Goal: Information Seeking & Learning: Learn about a topic

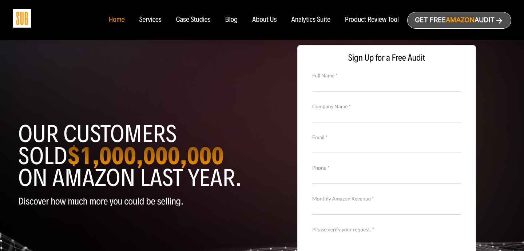
click at [233, 21] on div "Blog" at bounding box center [231, 20] width 13 height 8
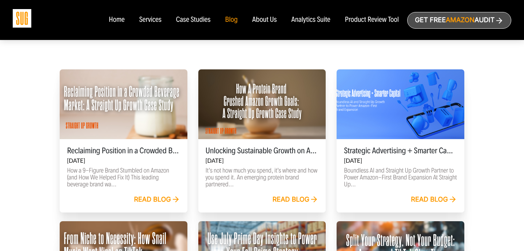
scroll to position [203, 0]
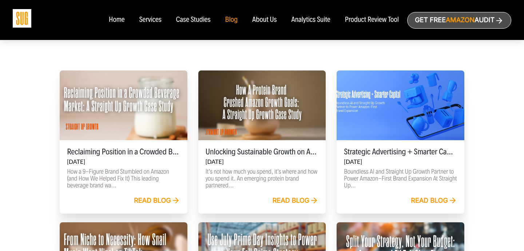
click at [288, 198] on link "Read blog" at bounding box center [295, 201] width 46 height 8
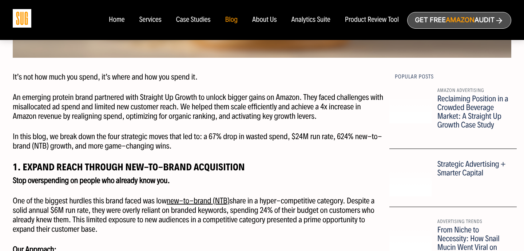
scroll to position [379, 0]
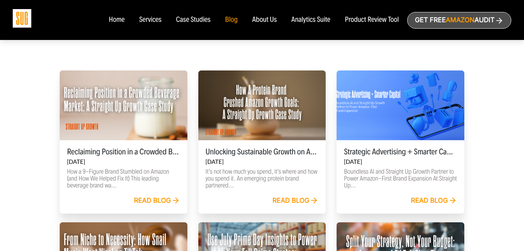
click at [67, 144] on div "Reclaiming Position in a Crowded Beverage Market: A Straight Up Growth Case Stu…" at bounding box center [124, 168] width 128 height 56
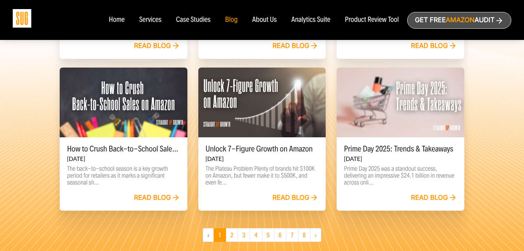
scroll to position [510, 0]
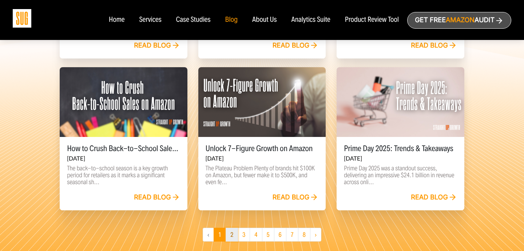
click at [233, 238] on link "2" at bounding box center [231, 235] width 12 height 14
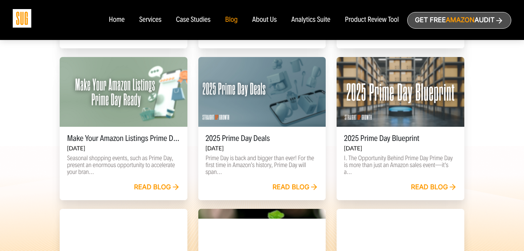
scroll to position [368, 0]
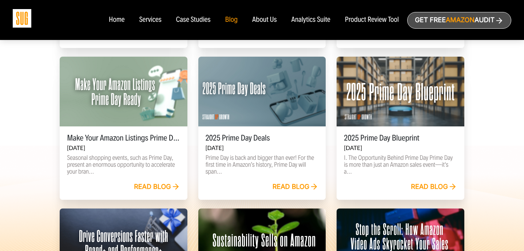
click at [288, 188] on link "Read blog" at bounding box center [295, 187] width 46 height 8
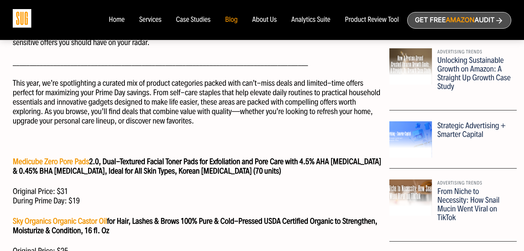
scroll to position [462, 0]
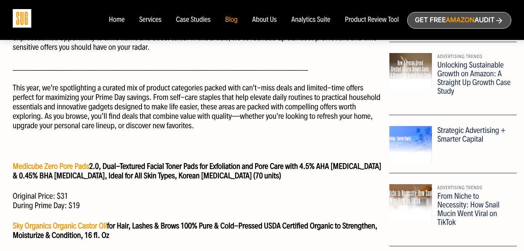
drag, startPoint x: 206, startPoint y: 86, endPoint x: 206, endPoint y: 129, distance: 43.6
click at [206, 130] on p "This year, we’re spotlighting a curated mix of product categories packed with c…" at bounding box center [198, 106] width 371 height 47
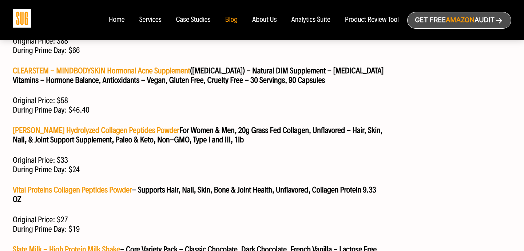
scroll to position [803, 0]
